Goal: Transaction & Acquisition: Purchase product/service

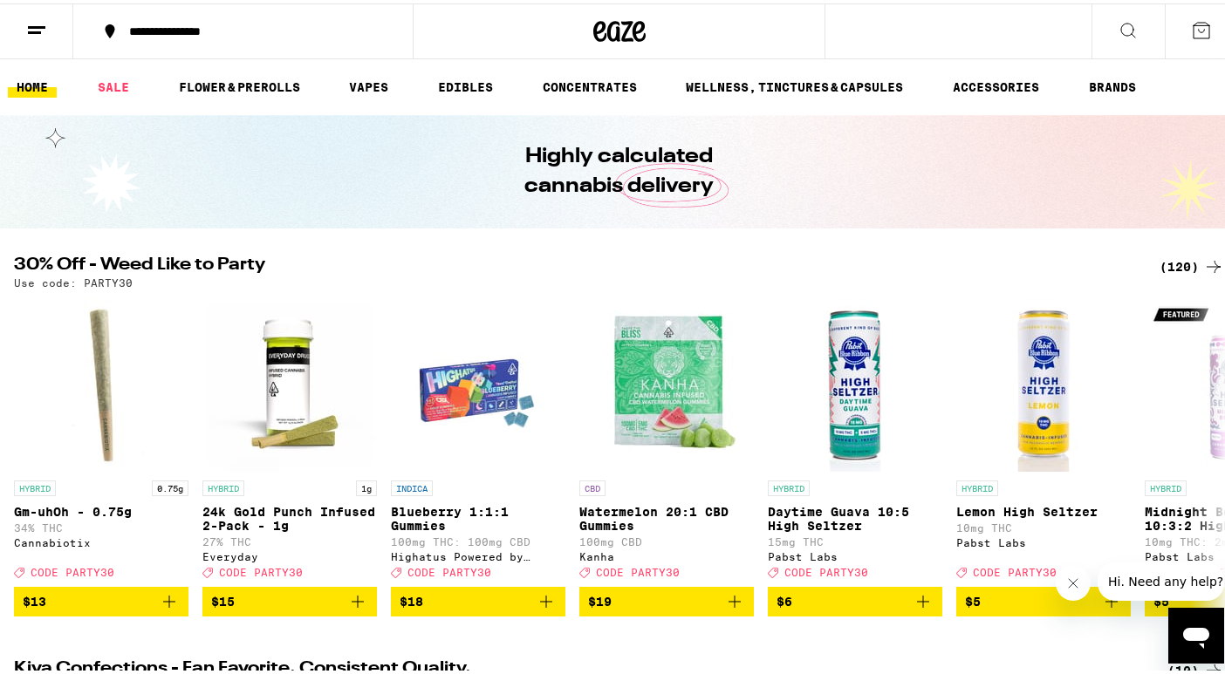
click at [1172, 267] on div "(120)" at bounding box center [1191, 263] width 65 height 21
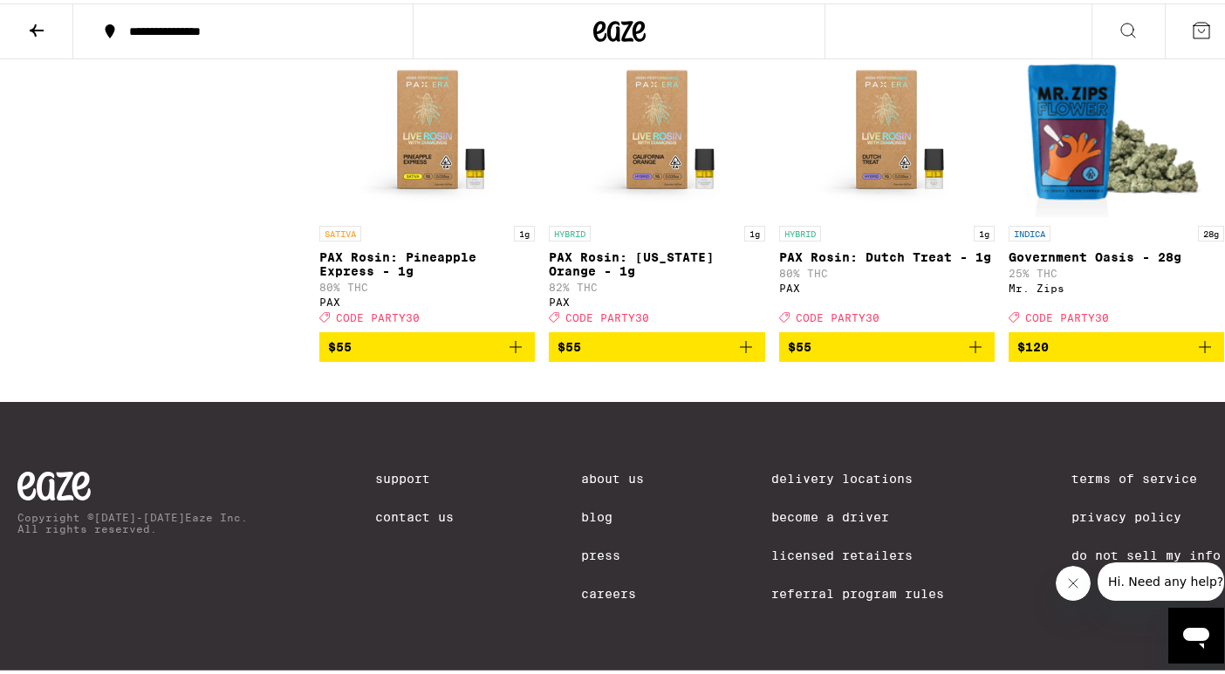
scroll to position [10166, 0]
